Goal: Task Accomplishment & Management: Use online tool/utility

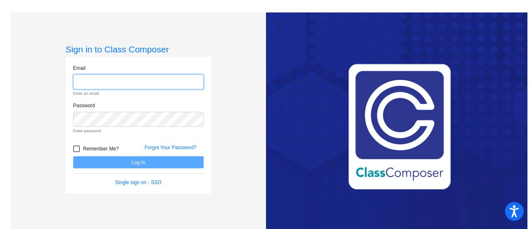
type input "[EMAIL_ADDRESS][DOMAIN_NAME]"
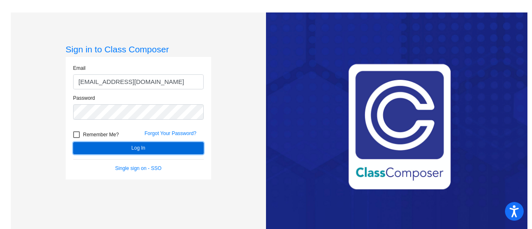
click at [102, 160] on form "Email [EMAIL_ADDRESS][DOMAIN_NAME] Password Remember Me? Forgot Your Password? …" at bounding box center [138, 118] width 131 height 108
click at [107, 147] on button "Log In" at bounding box center [138, 148] width 131 height 12
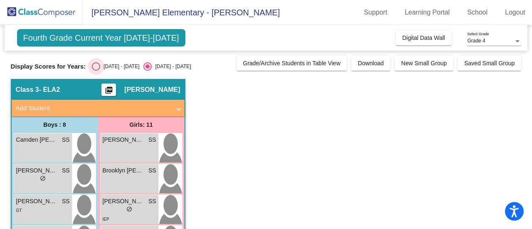
click at [94, 64] on div "Select an option" at bounding box center [96, 66] width 8 height 8
click at [96, 71] on input "[DATE] - [DATE]" at bounding box center [96, 71] width 0 height 0
radio input "true"
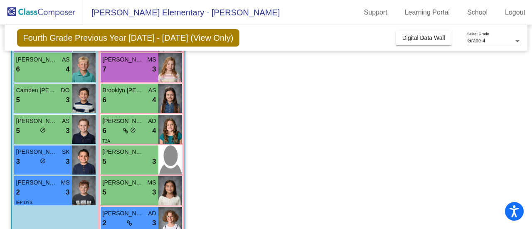
scroll to position [174, 0]
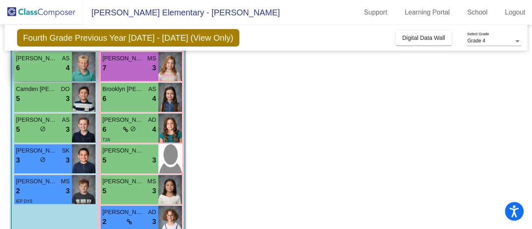
click at [28, 59] on span "[PERSON_NAME]" at bounding box center [37, 58] width 42 height 9
